Goal: Information Seeking & Learning: Learn about a topic

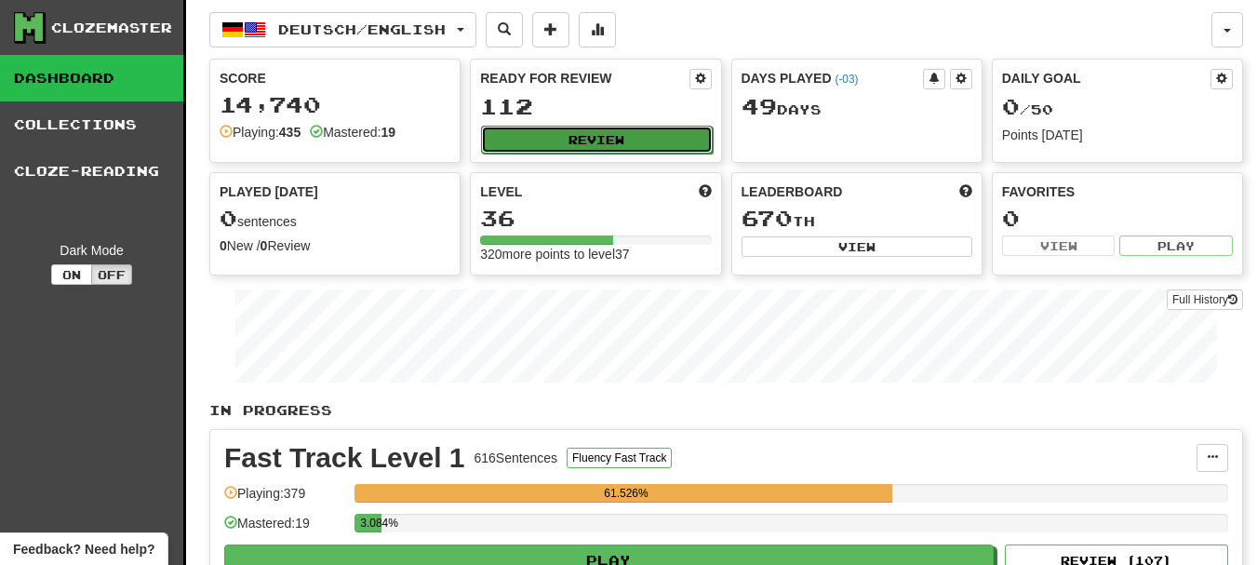
click at [578, 138] on button "Review" at bounding box center [596, 140] width 231 height 28
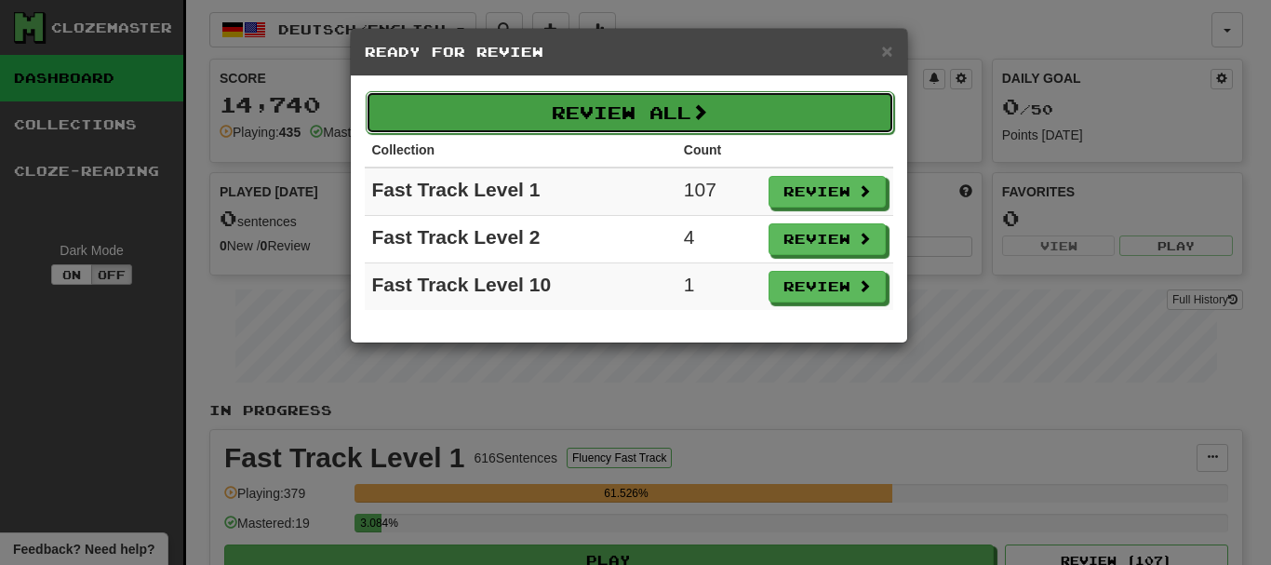
click at [702, 107] on span at bounding box center [699, 111] width 17 height 17
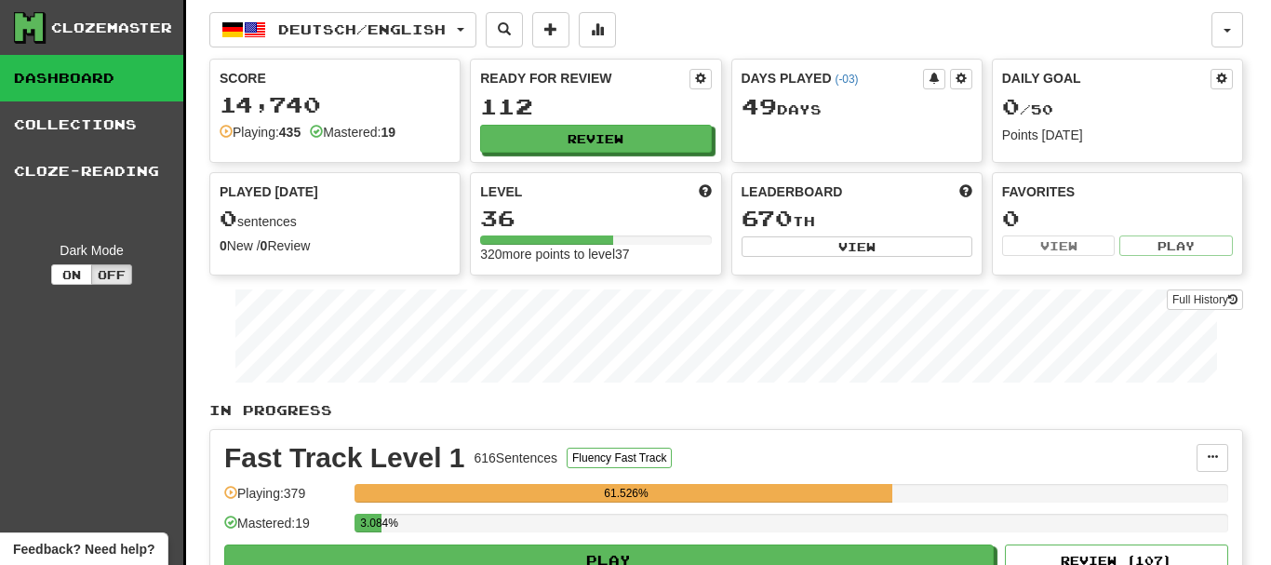
select select "********"
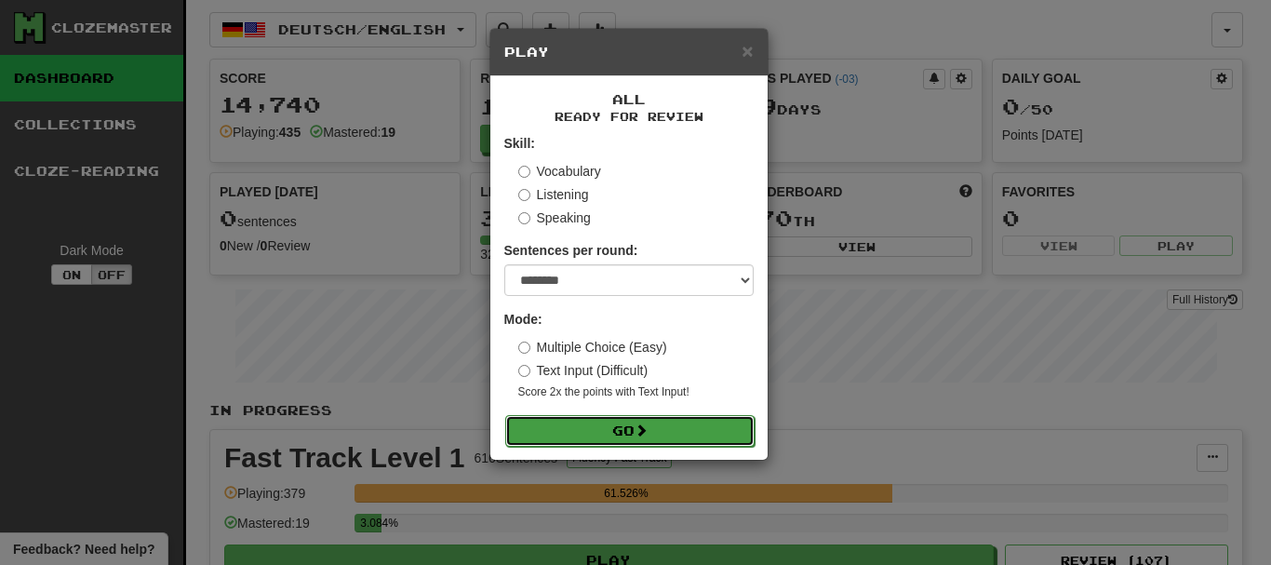
click at [663, 422] on button "Go" at bounding box center [629, 431] width 249 height 32
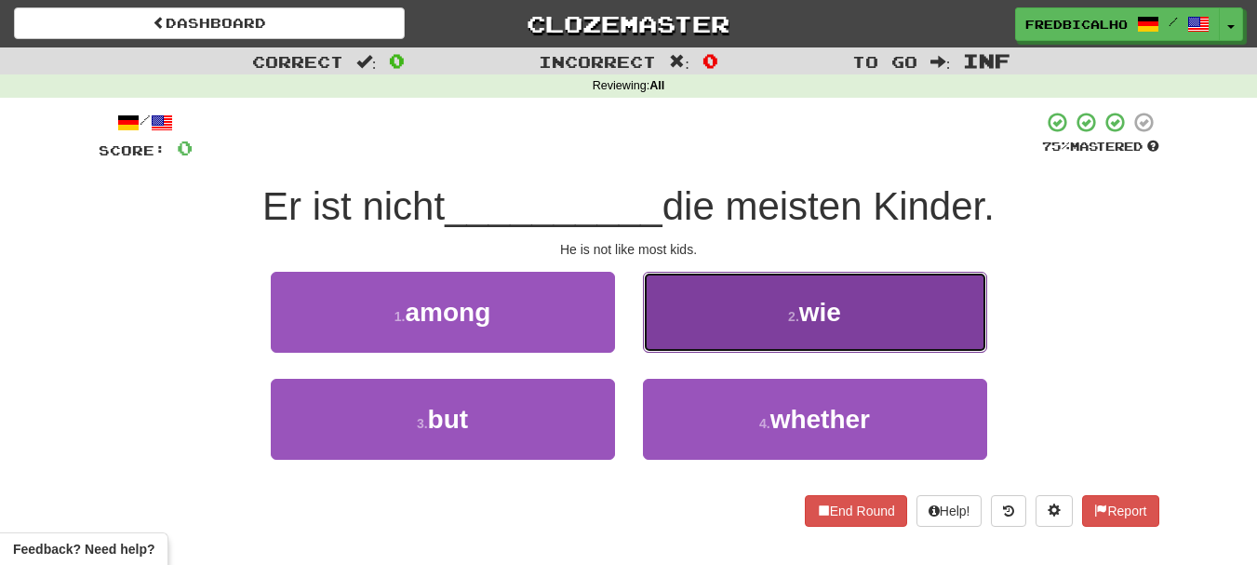
click at [702, 351] on button "2 . wie" at bounding box center [815, 312] width 344 height 81
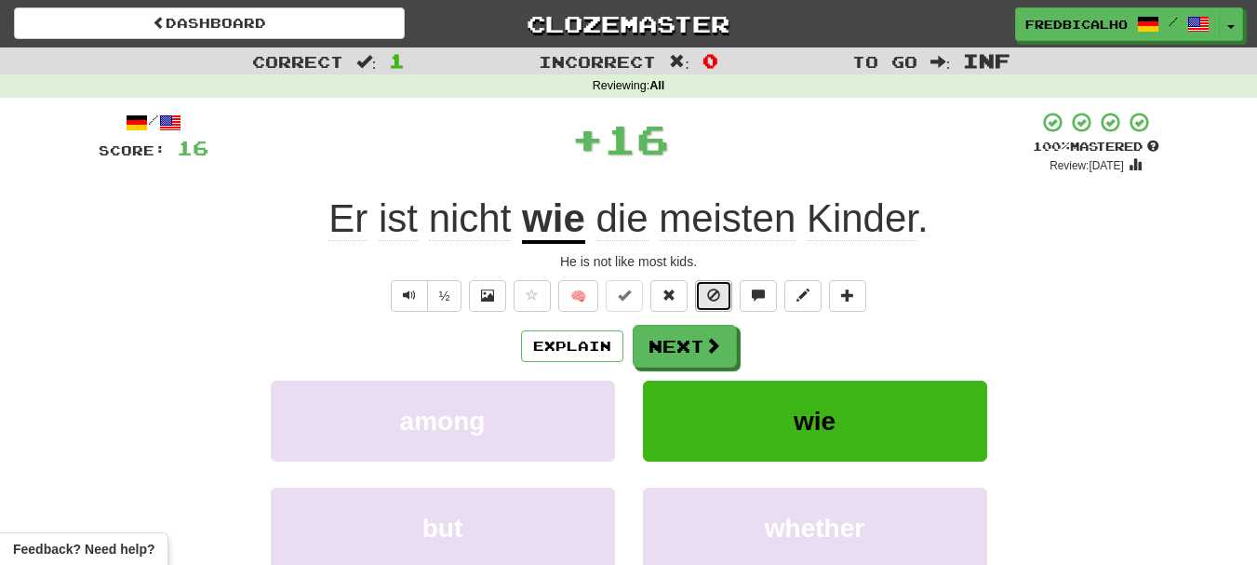
click at [713, 287] on button at bounding box center [713, 296] width 37 height 32
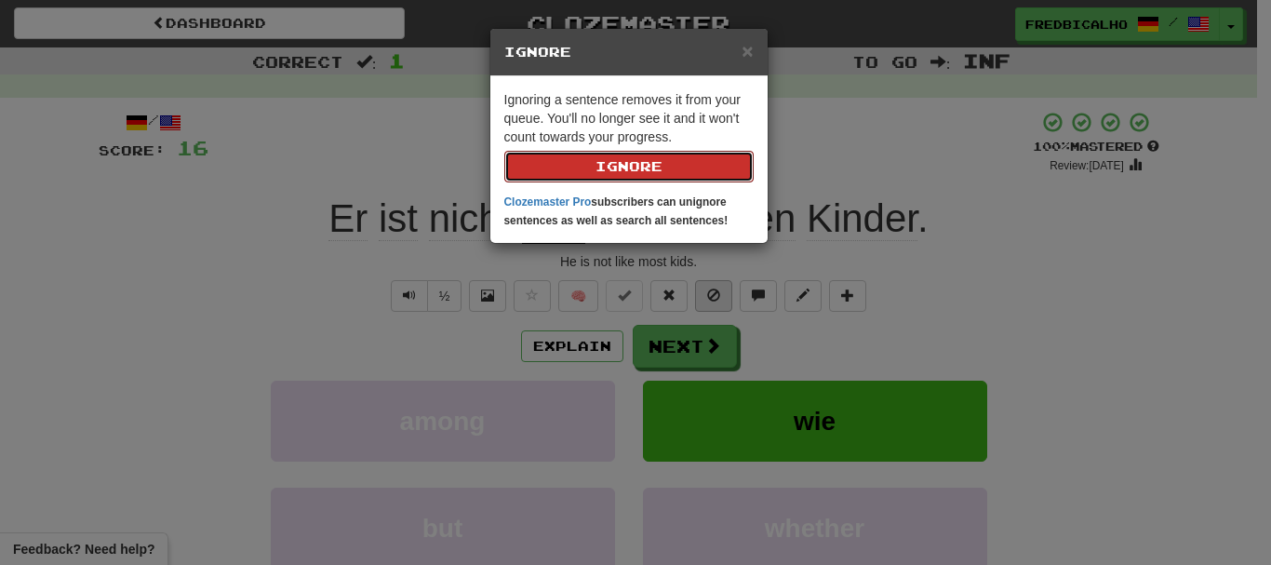
click at [504, 151] on button "Ignore" at bounding box center [628, 167] width 249 height 32
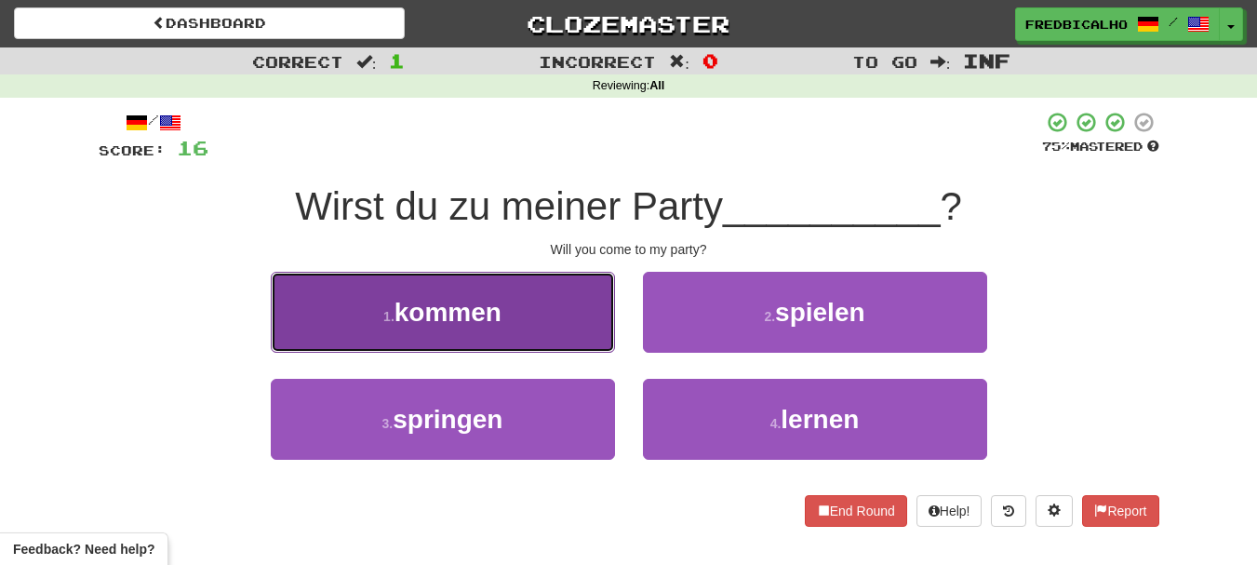
click at [527, 333] on button "1 . kommen" at bounding box center [443, 312] width 344 height 81
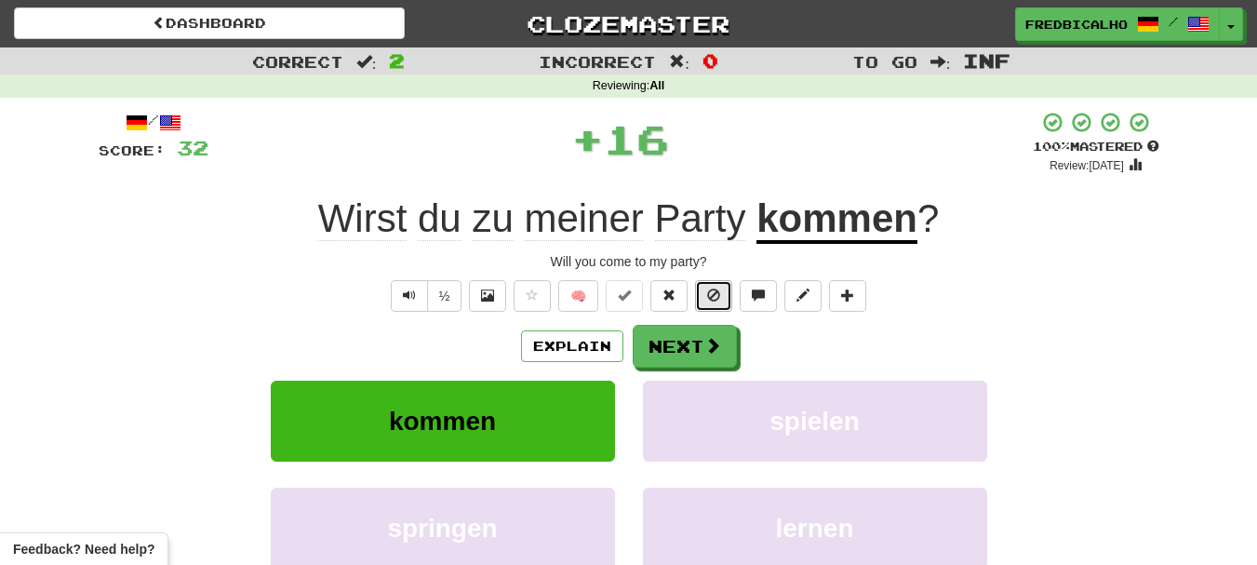
click at [712, 295] on span at bounding box center [713, 294] width 13 height 13
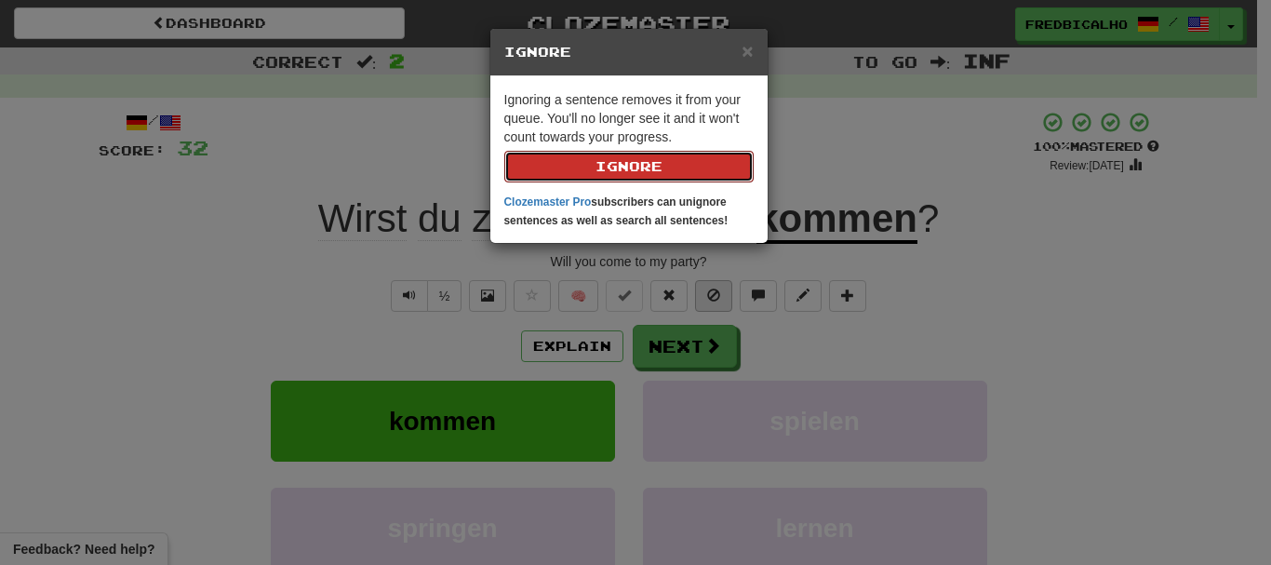
click at [504, 151] on button "Ignore" at bounding box center [628, 167] width 249 height 32
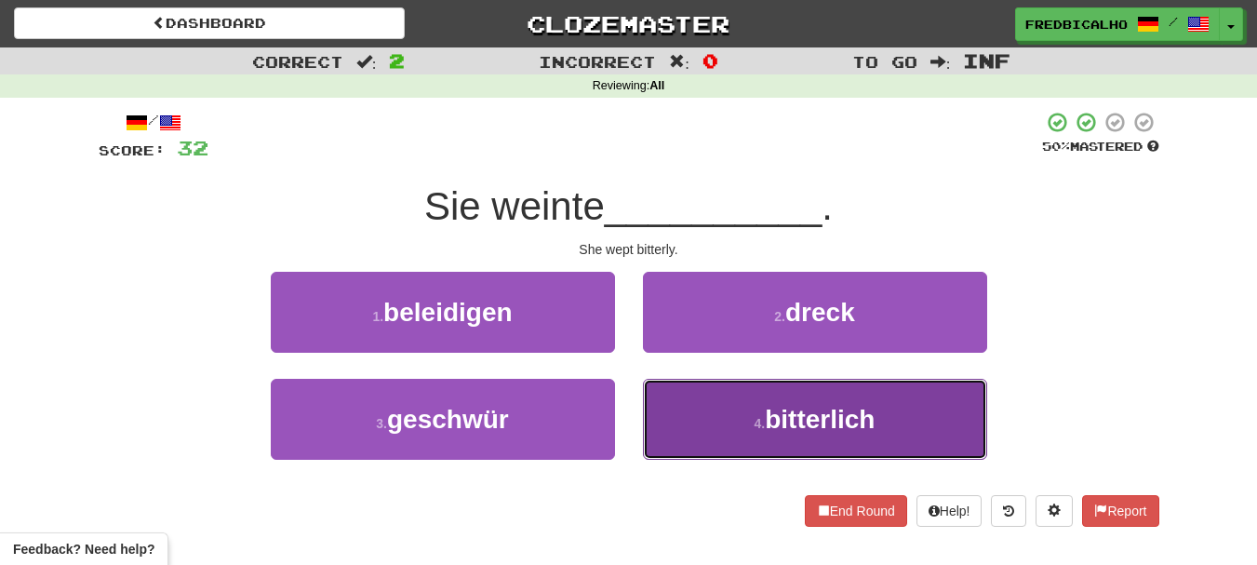
click at [788, 431] on span "bitterlich" at bounding box center [820, 419] width 110 height 29
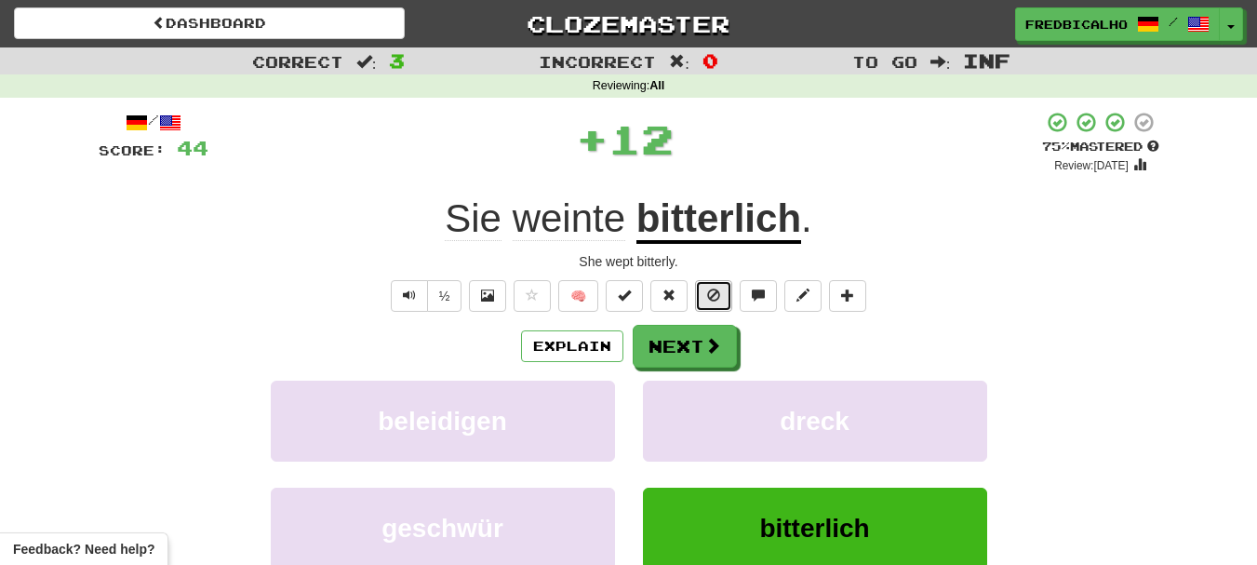
click at [723, 301] on button at bounding box center [713, 296] width 37 height 32
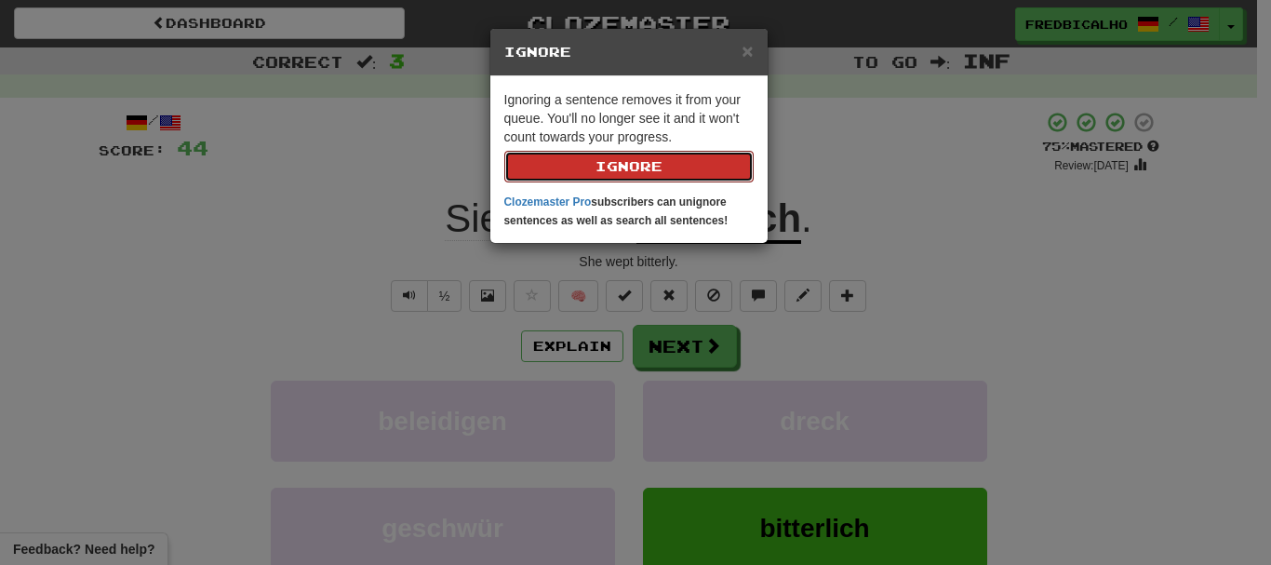
click at [1095, 369] on div "× Ignore Ignoring a sentence removes it from your queue. You'll no longer see i…" at bounding box center [635, 282] width 1271 height 565
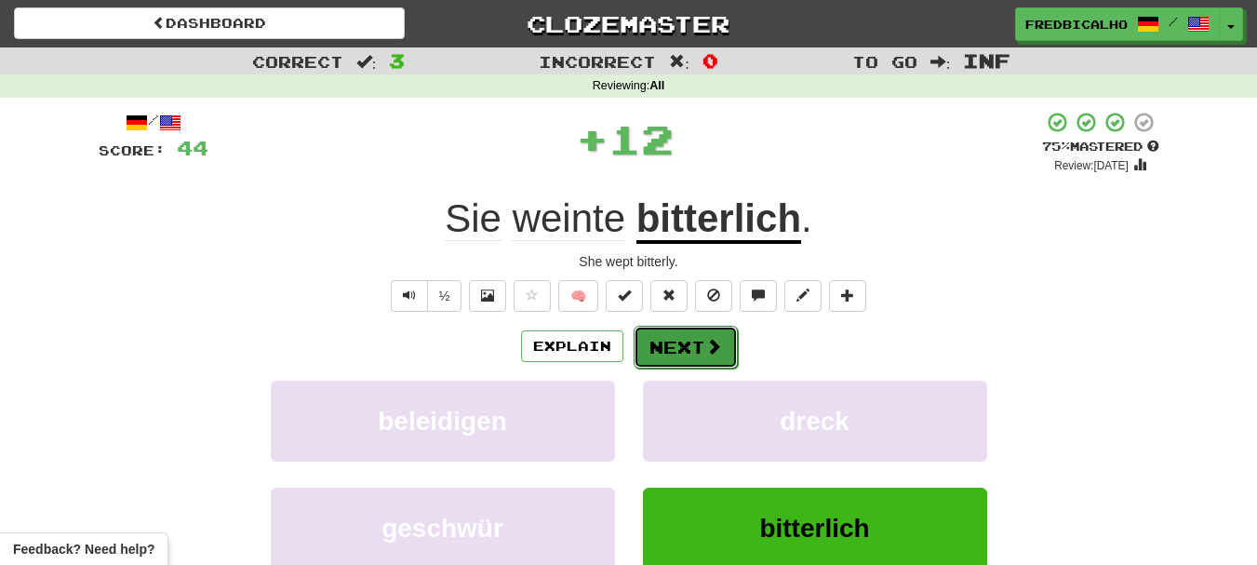
click at [719, 349] on span at bounding box center [713, 346] width 17 height 17
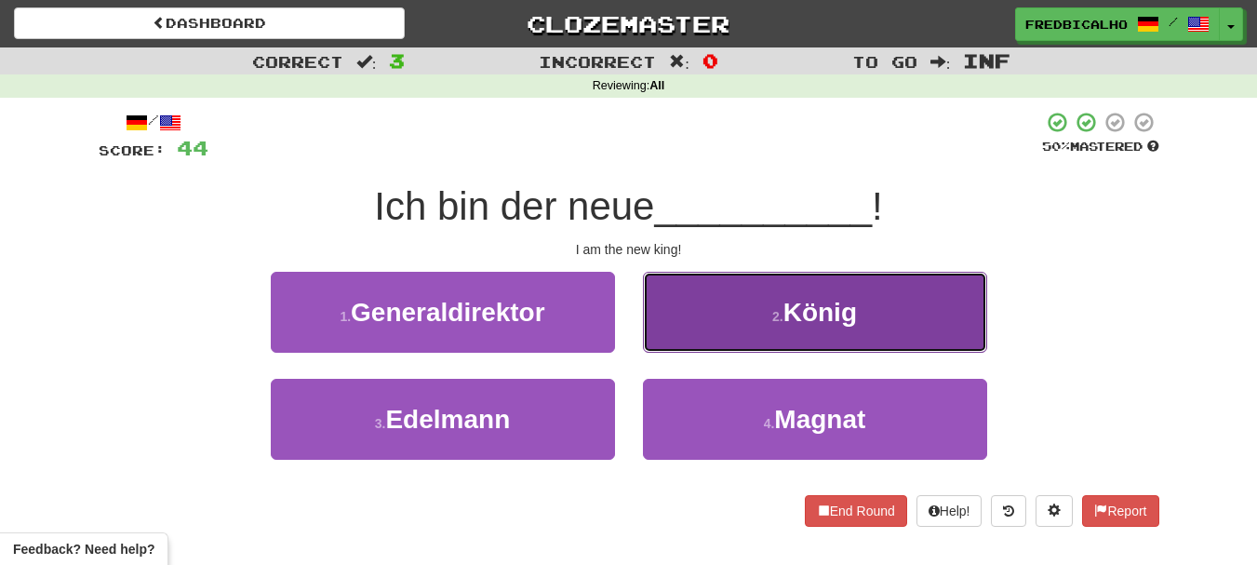
click at [730, 340] on button "2 . König" at bounding box center [815, 312] width 344 height 81
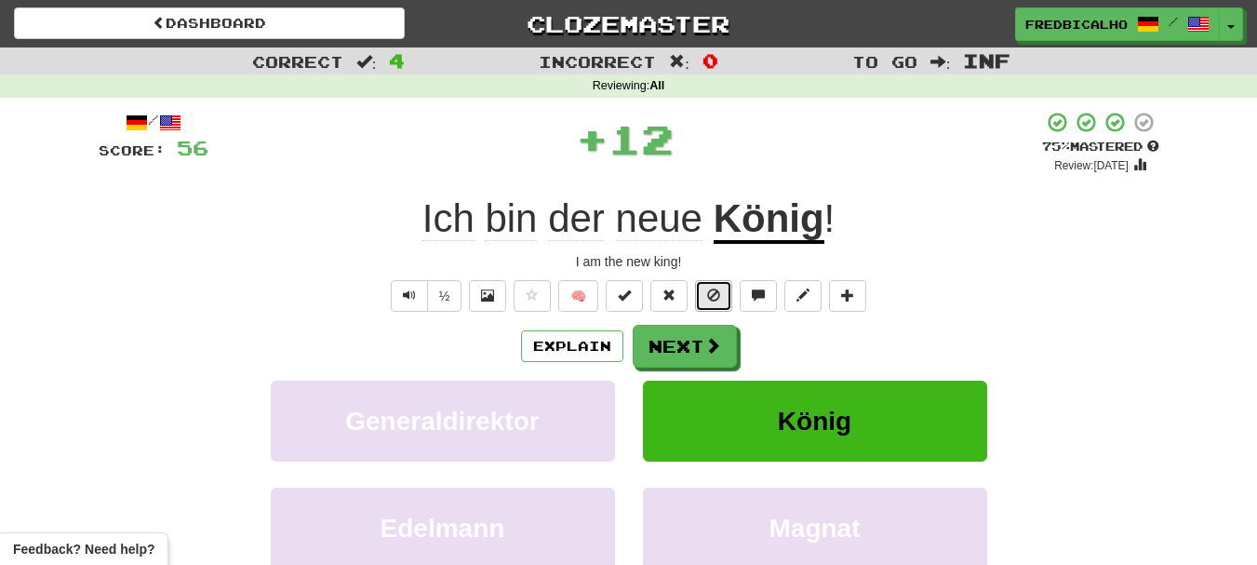
click at [724, 302] on button at bounding box center [713, 296] width 37 height 32
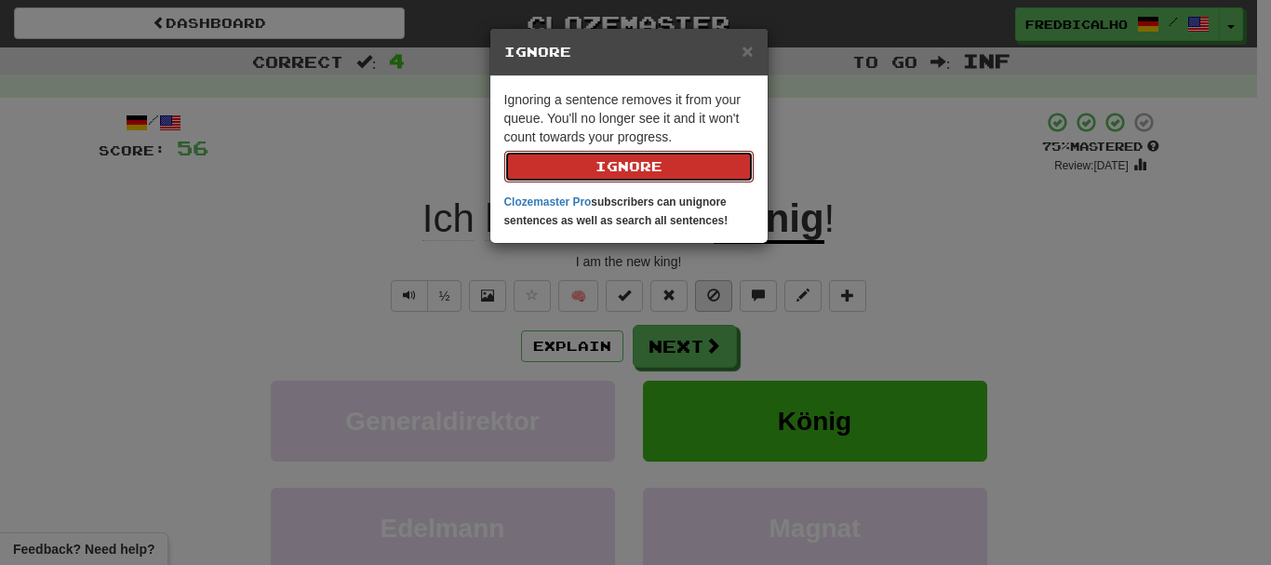
click at [504, 151] on button "Ignore" at bounding box center [628, 167] width 249 height 32
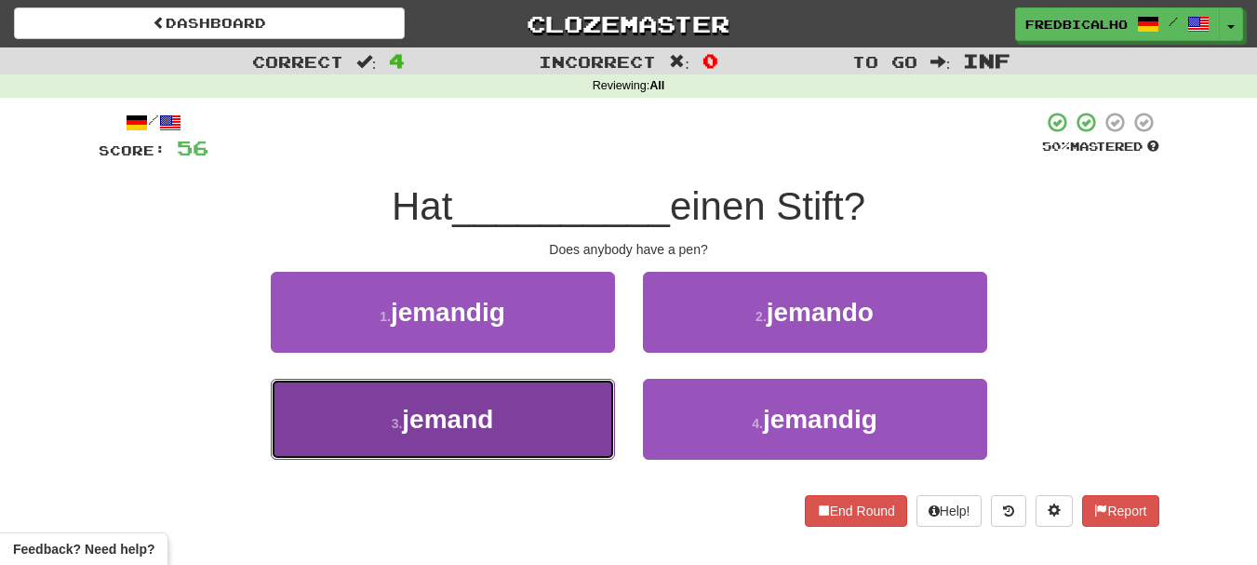
click at [541, 398] on button "3 . jemand" at bounding box center [443, 419] width 344 height 81
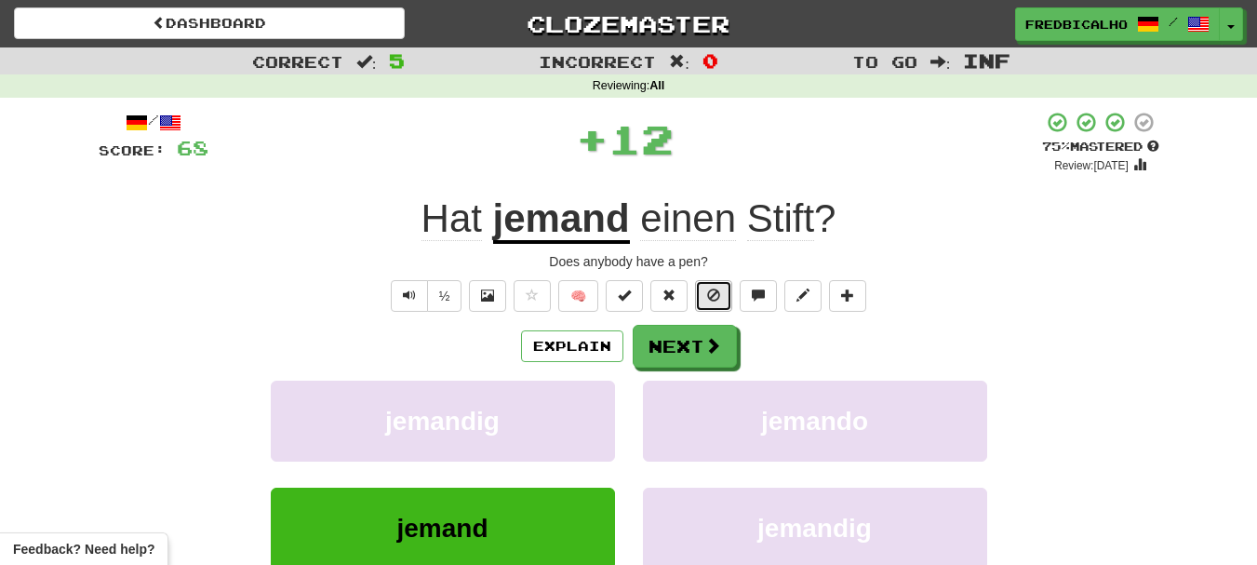
click at [719, 301] on span at bounding box center [713, 294] width 13 height 13
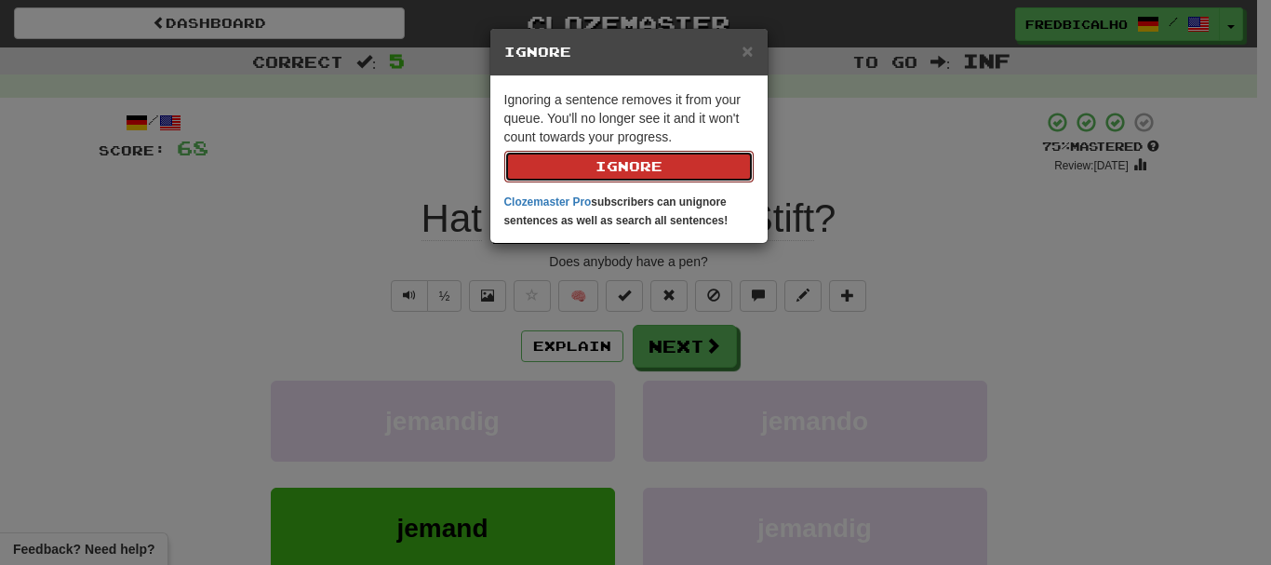
click at [504, 151] on button "Ignore" at bounding box center [628, 167] width 249 height 32
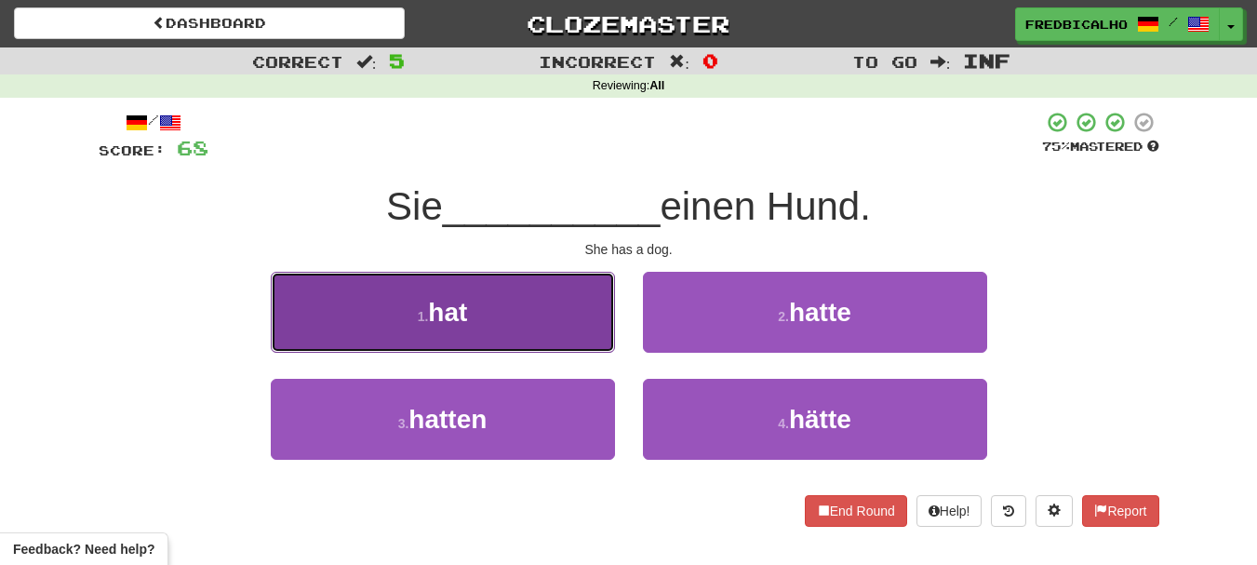
click at [490, 305] on button "1 . hat" at bounding box center [443, 312] width 344 height 81
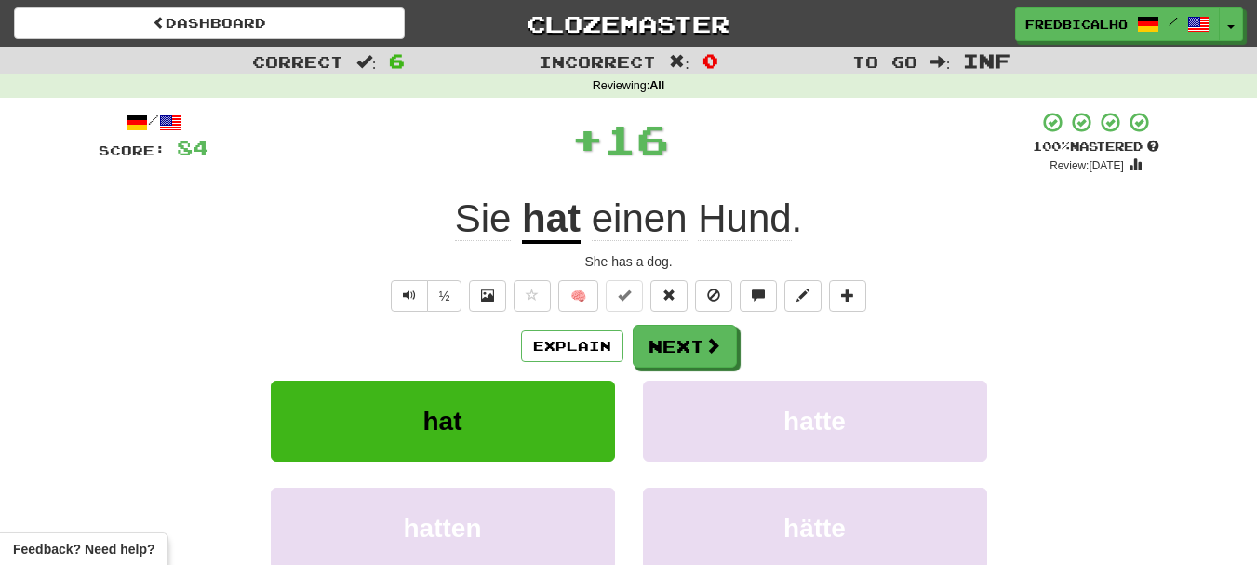
click at [690, 287] on span "🧠" at bounding box center [690, 294] width 360 height 15
click at [693, 287] on span "🧠" at bounding box center [690, 294] width 360 height 15
click at [697, 289] on button at bounding box center [713, 296] width 37 height 32
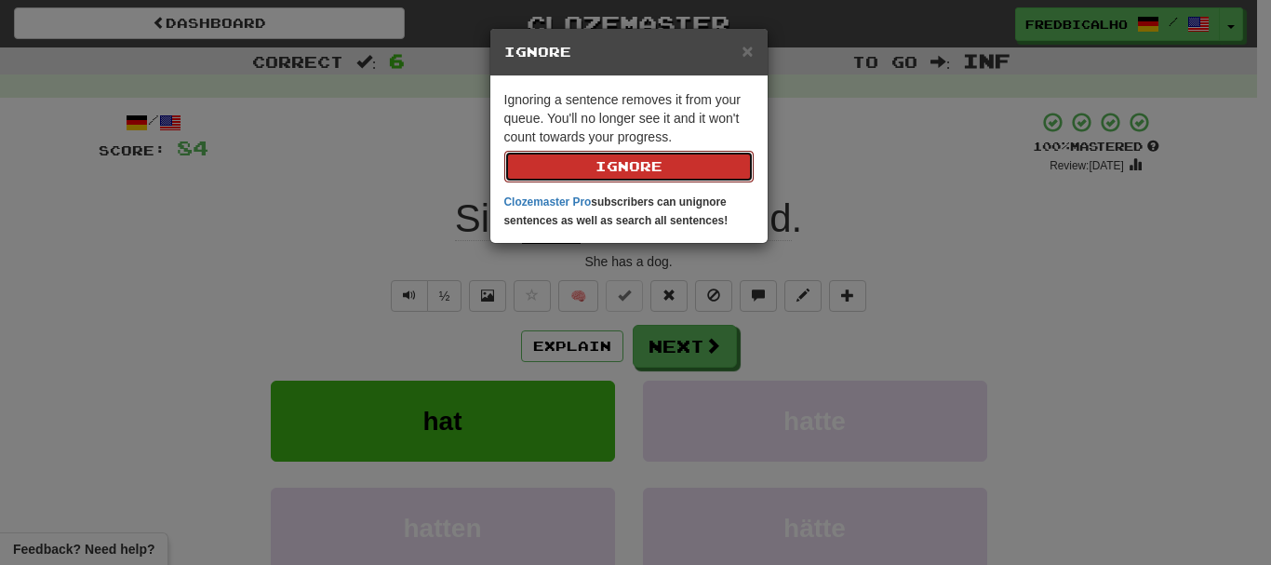
click at [504, 151] on button "Ignore" at bounding box center [628, 167] width 249 height 32
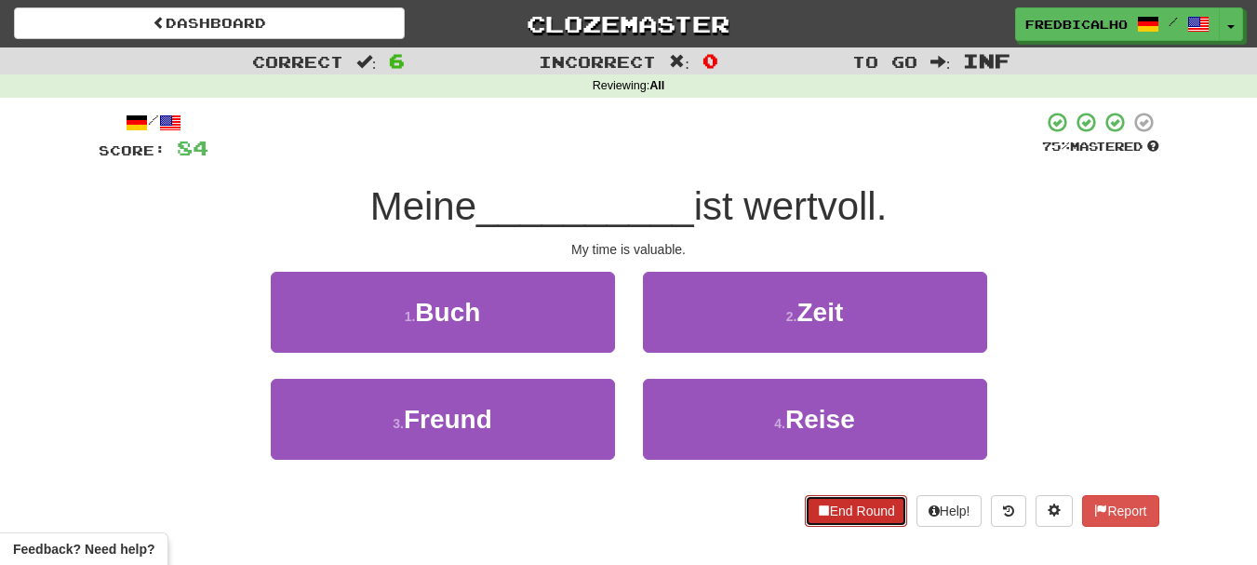
click at [846, 527] on button "End Round" at bounding box center [856, 511] width 102 height 32
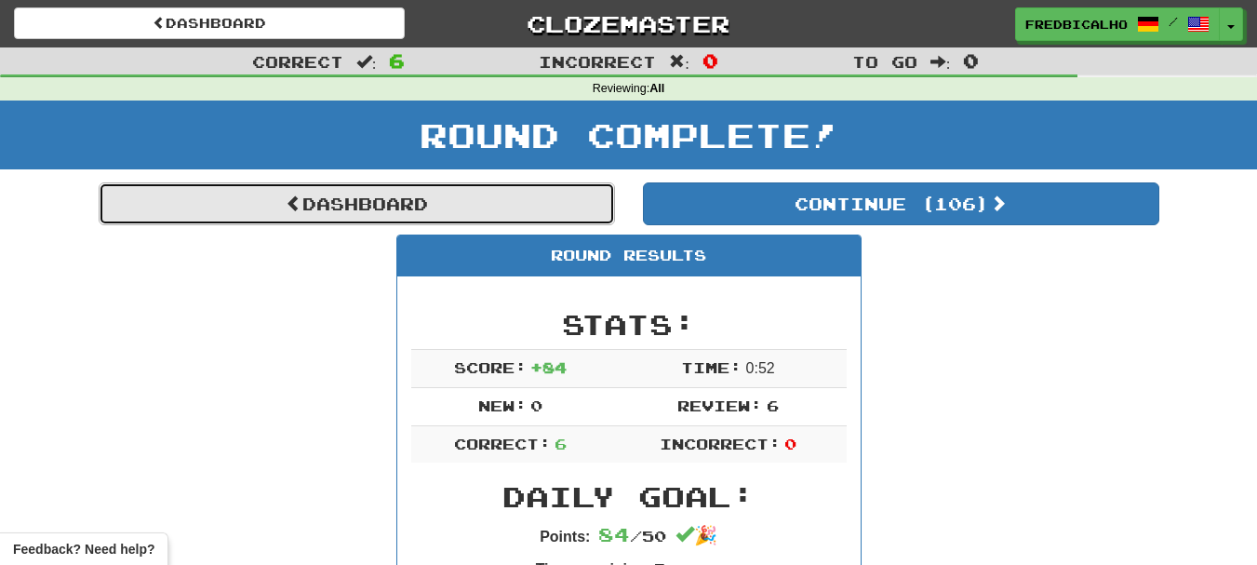
click at [370, 212] on link "Dashboard" at bounding box center [357, 203] width 516 height 43
